Goal: Entertainment & Leisure: Consume media (video, audio)

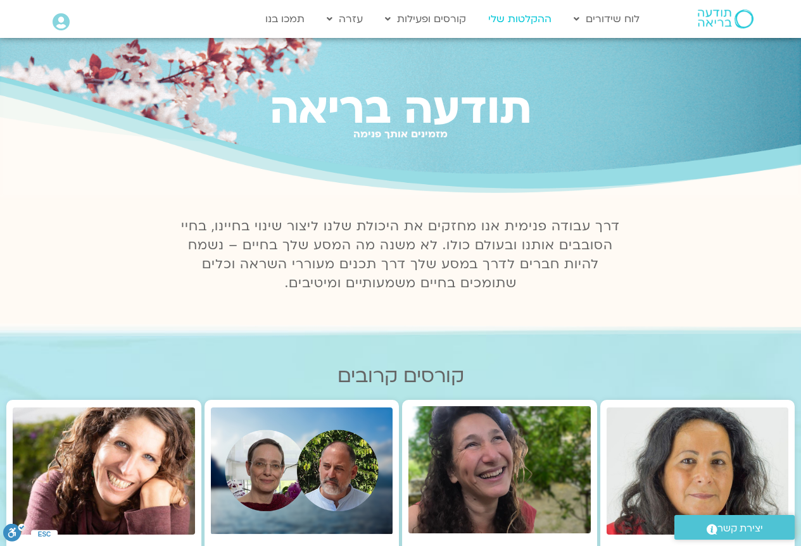
click at [525, 18] on link "ההקלטות שלי" at bounding box center [520, 19] width 76 height 24
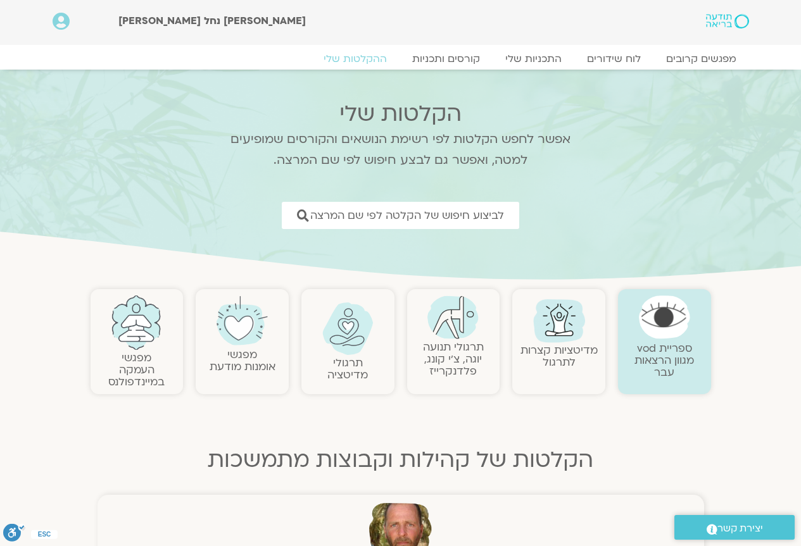
click at [450, 330] on img at bounding box center [452, 318] width 51 height 44
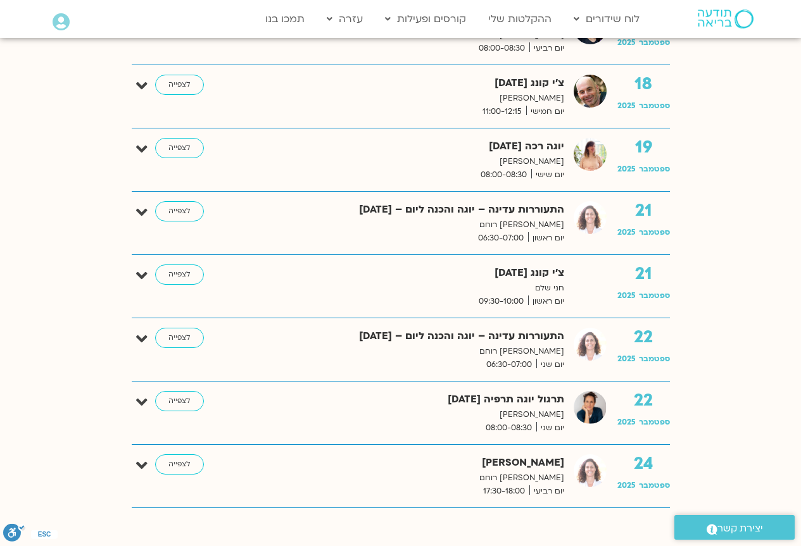
scroll to position [1519, 0]
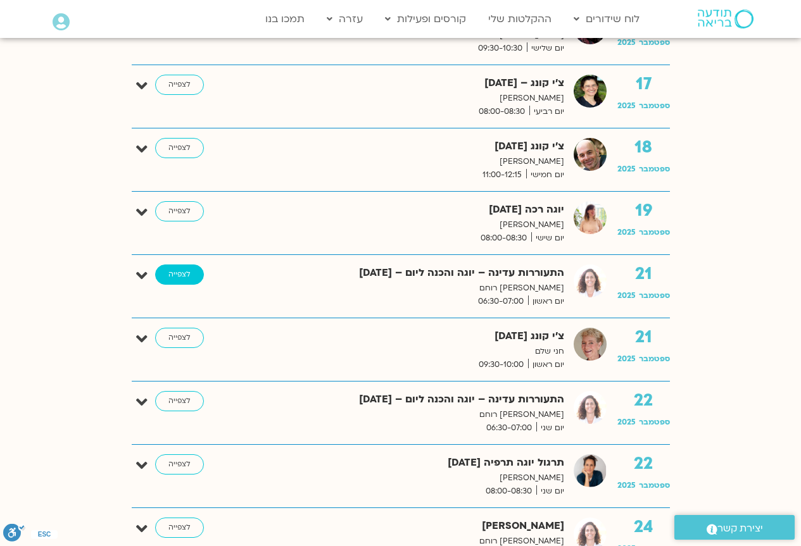
click at [184, 274] on link "לצפייה" at bounding box center [179, 275] width 49 height 20
